Goal: Task Accomplishment & Management: Manage account settings

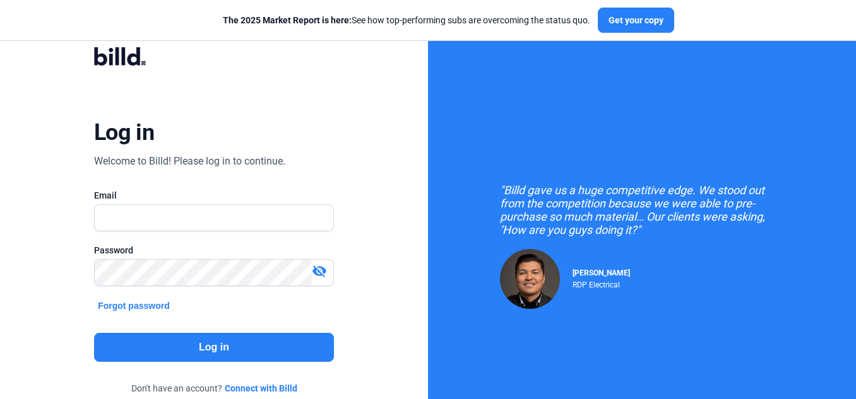
click at [213, 232] on div at bounding box center [214, 238] width 240 height 13
click at [218, 225] on input "text" at bounding box center [214, 218] width 239 height 26
type input "[PERSON_NAME][EMAIL_ADDRESS][DOMAIN_NAME]"
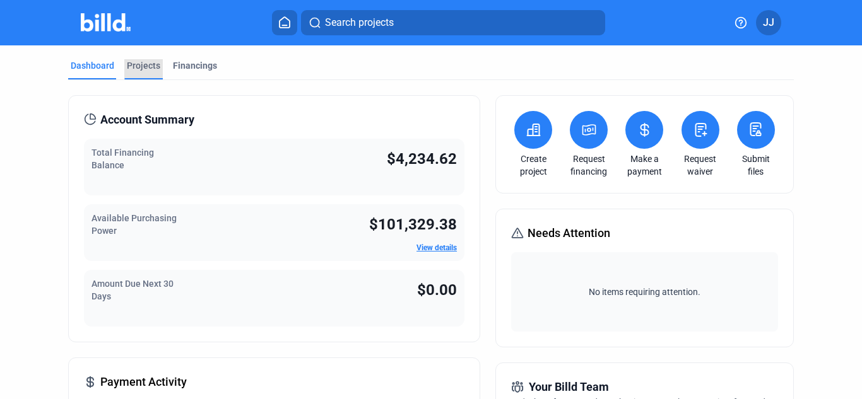
click at [131, 70] on div "Projects" at bounding box center [143, 65] width 33 height 13
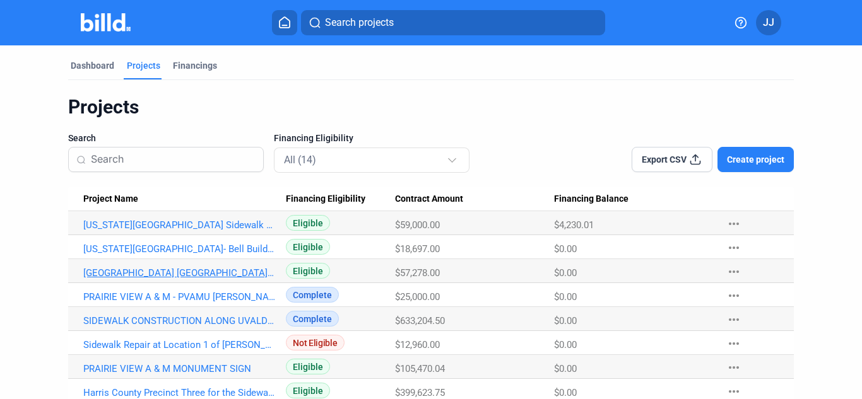
click at [163, 231] on link "[GEOGRAPHIC_DATA] [GEOGRAPHIC_DATA] Repair" at bounding box center [179, 225] width 192 height 11
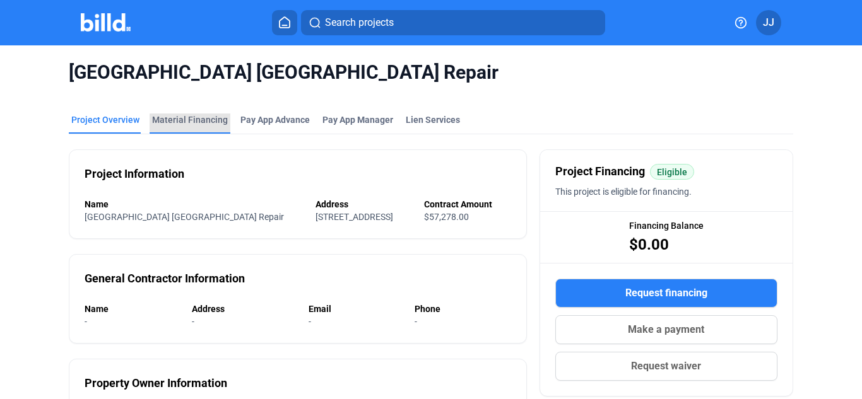
click at [203, 123] on div "Material Financing" at bounding box center [190, 120] width 76 height 13
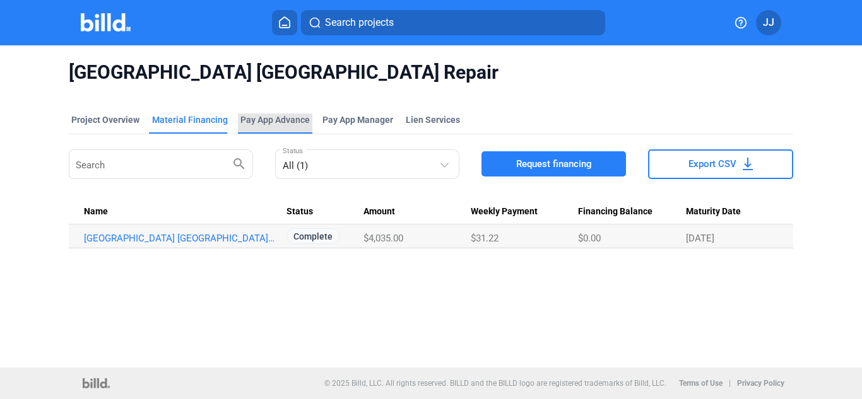
click at [251, 123] on div "Pay App Advance" at bounding box center [274, 120] width 69 height 13
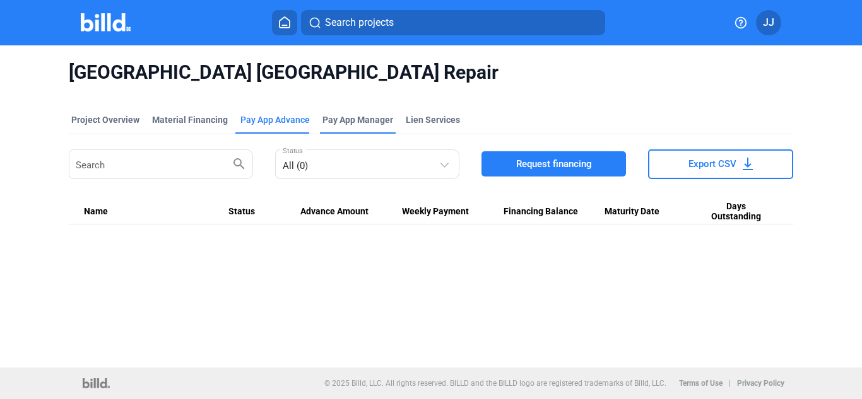
click at [326, 129] on div "Pay App Manager" at bounding box center [358, 124] width 76 height 20
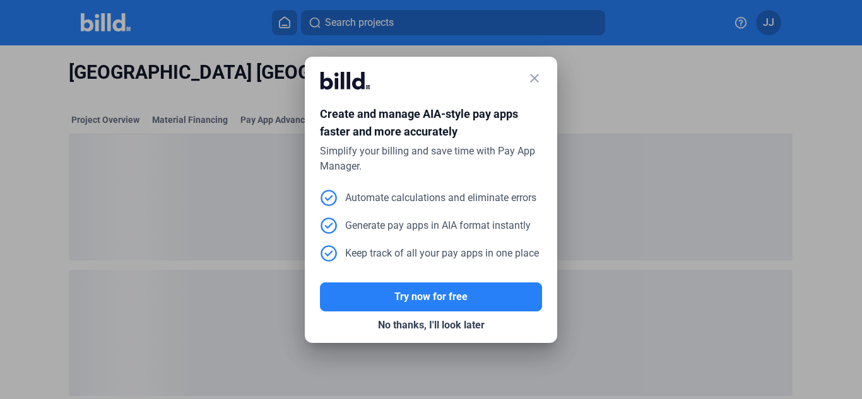
click at [537, 77] on mat-icon "close" at bounding box center [534, 78] width 15 height 15
